Goal: Information Seeking & Learning: Understand process/instructions

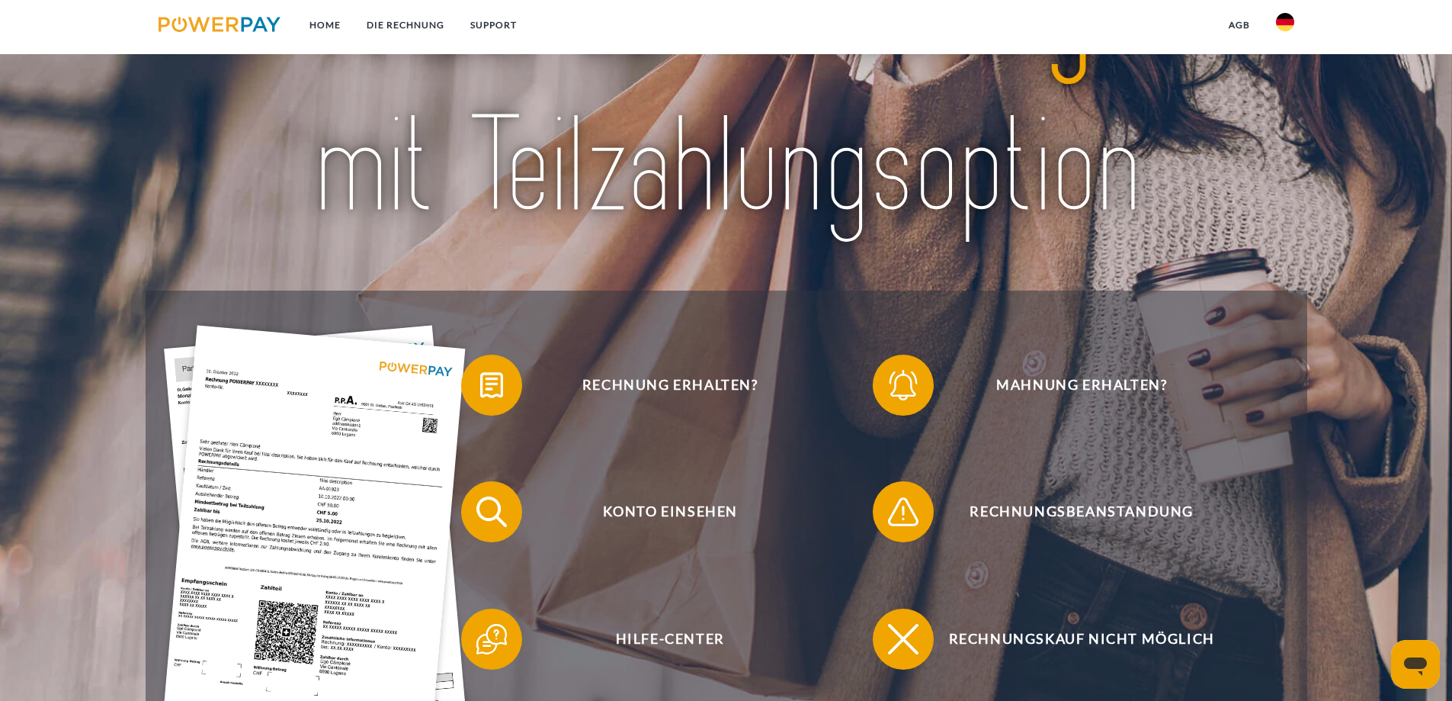
scroll to position [305, 0]
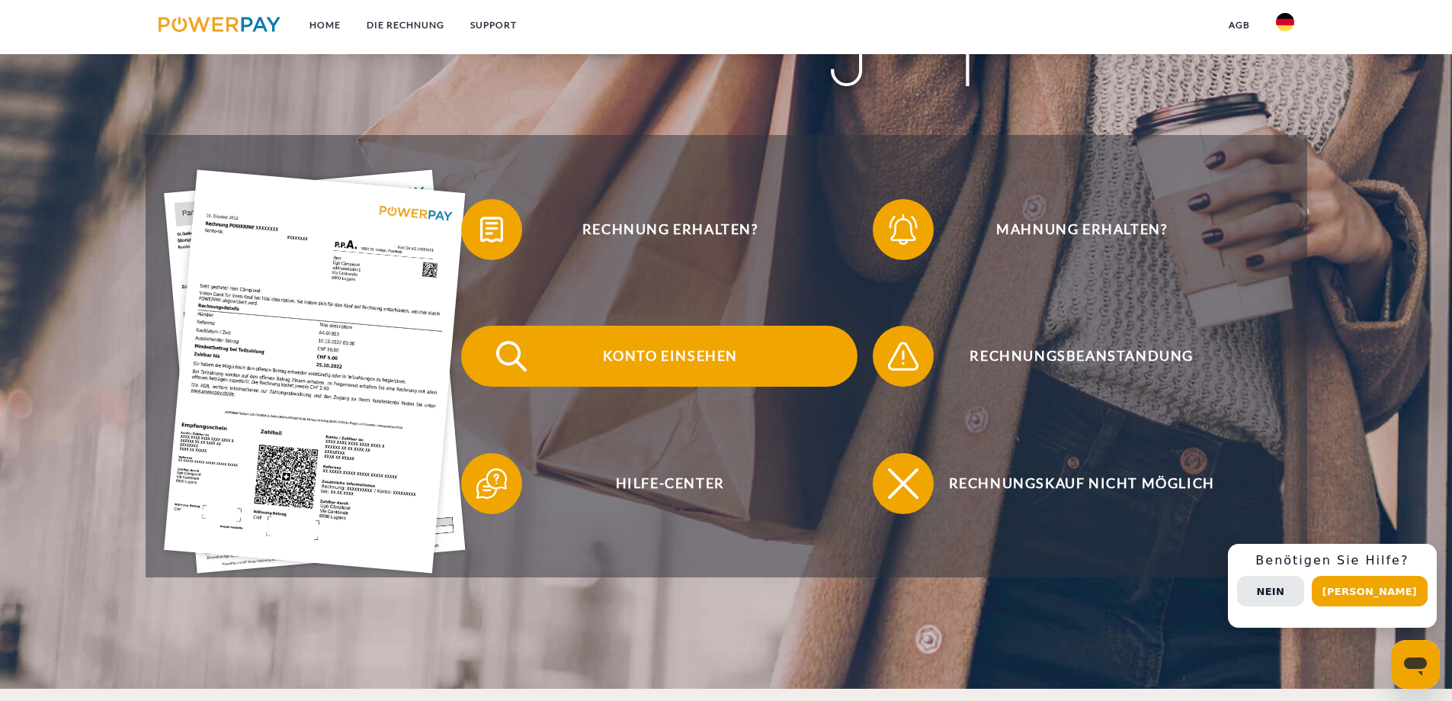
click at [531, 365] on img at bounding box center [511, 356] width 38 height 38
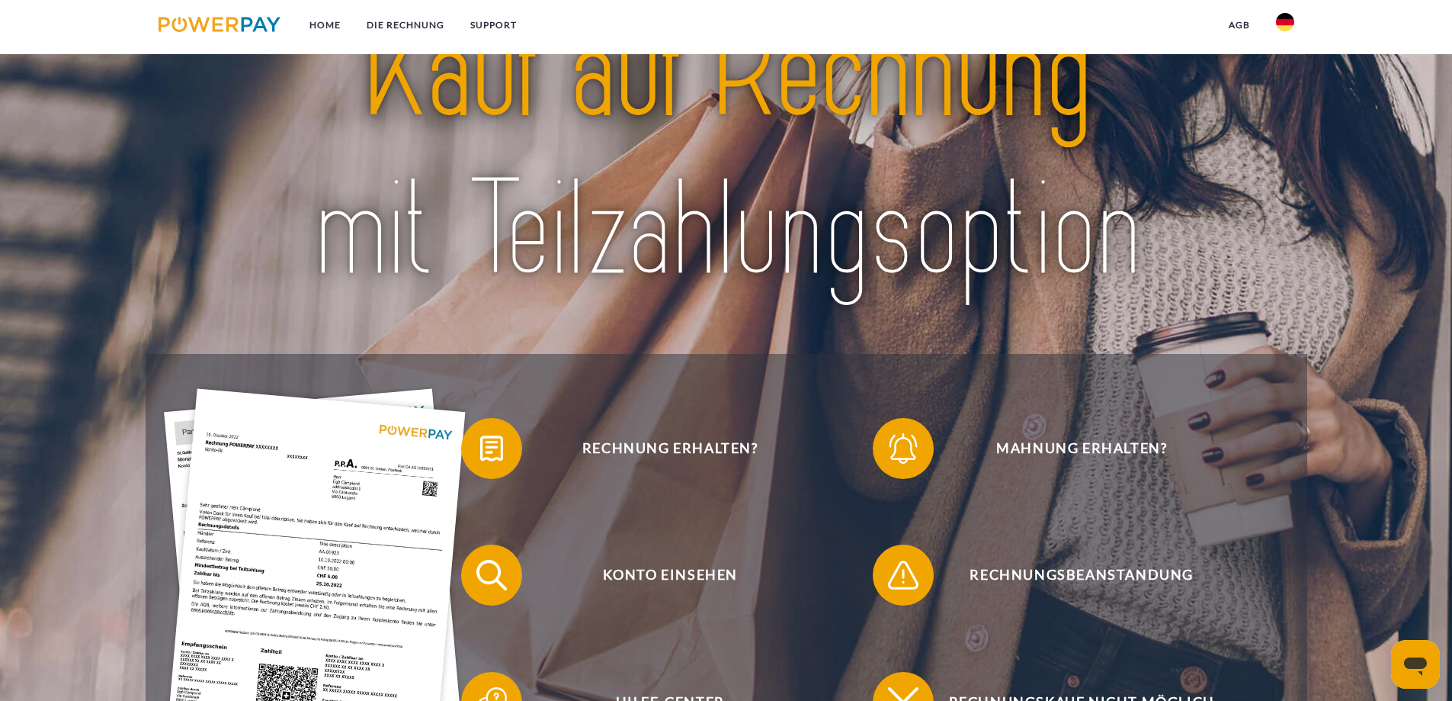
scroll to position [229, 0]
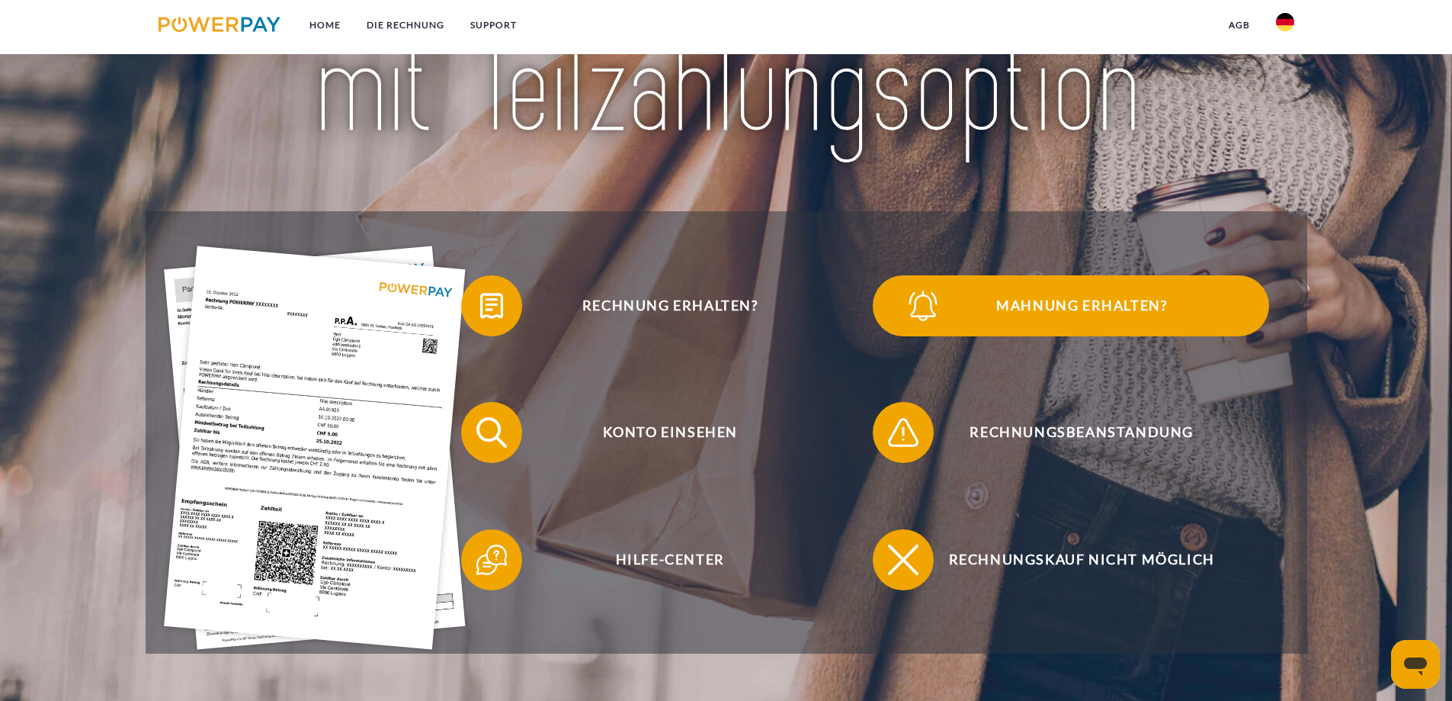
click at [1120, 313] on span "Mahnung erhalten?" at bounding box center [1082, 305] width 374 height 61
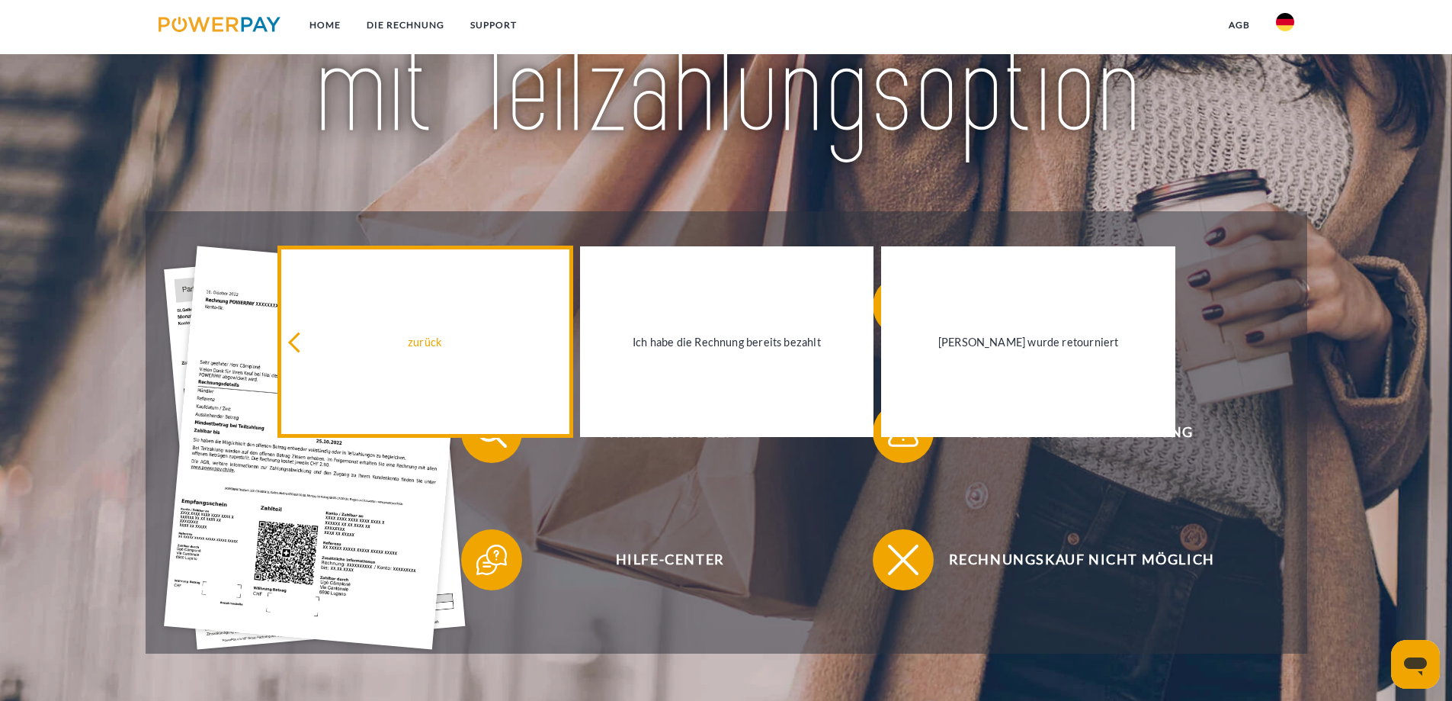
click at [319, 347] on div "zurück" at bounding box center [425, 342] width 276 height 21
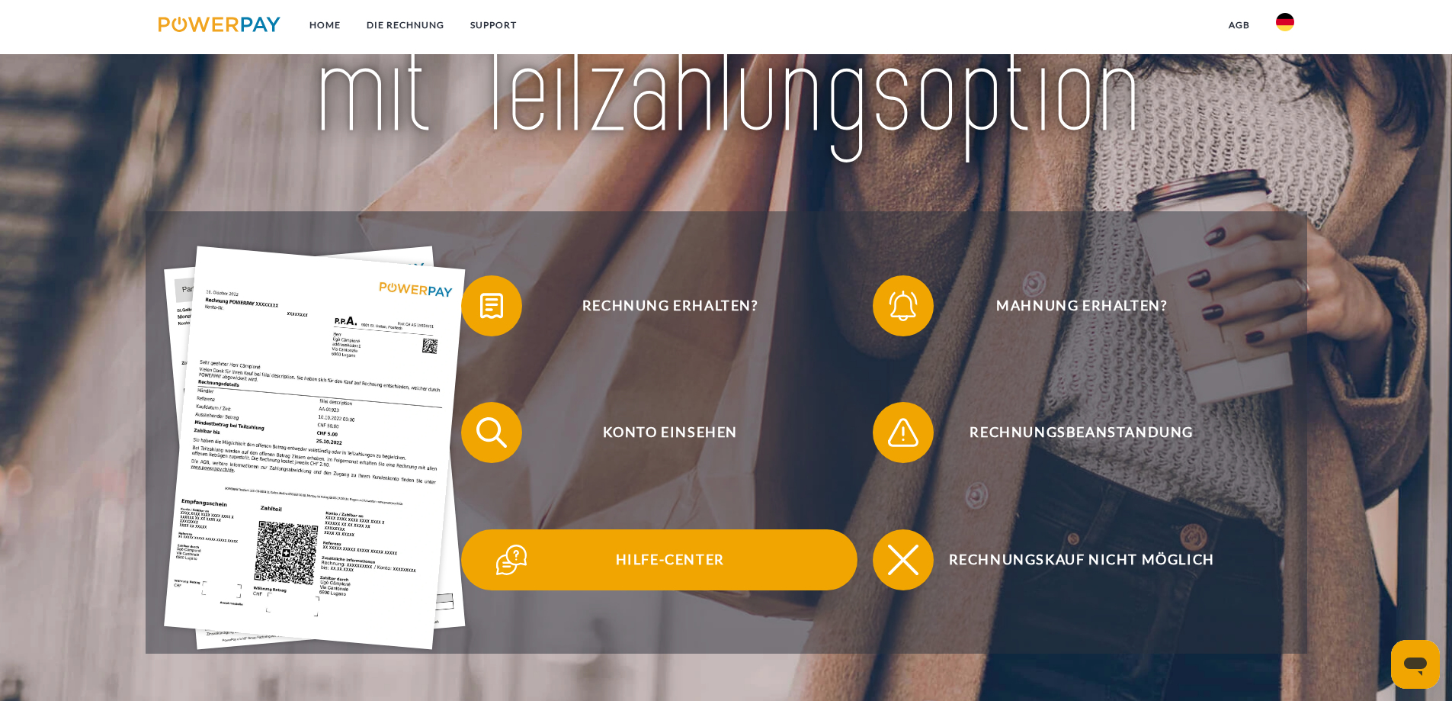
click at [688, 566] on span "Hilfe-Center" at bounding box center [670, 559] width 374 height 61
